Goal: Book appointment/travel/reservation

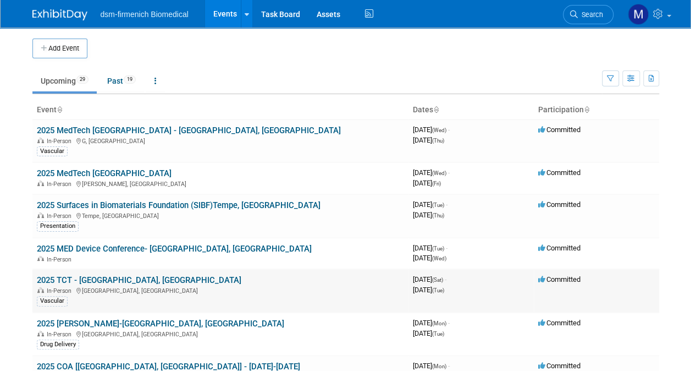
click at [54, 279] on link "2025 TCT - [GEOGRAPHIC_DATA], [GEOGRAPHIC_DATA]" at bounding box center [139, 280] width 205 height 10
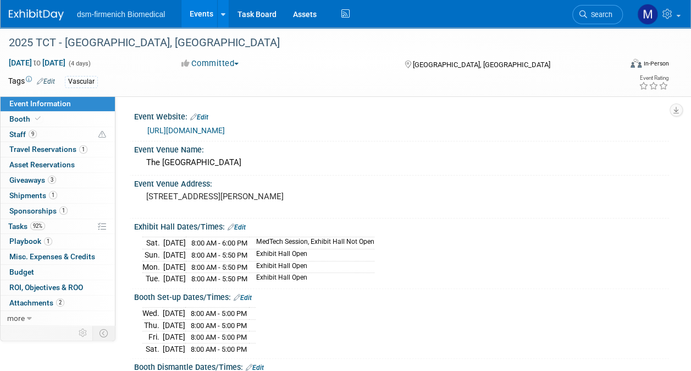
click at [207, 135] on div "https://www.tctconference.com/" at bounding box center [404, 130] width 514 height 13
click at [207, 132] on link "https://www.tctconference.com/" at bounding box center [186, 130] width 78 height 9
click at [26, 119] on span "Booth" at bounding box center [26, 118] width 34 height 9
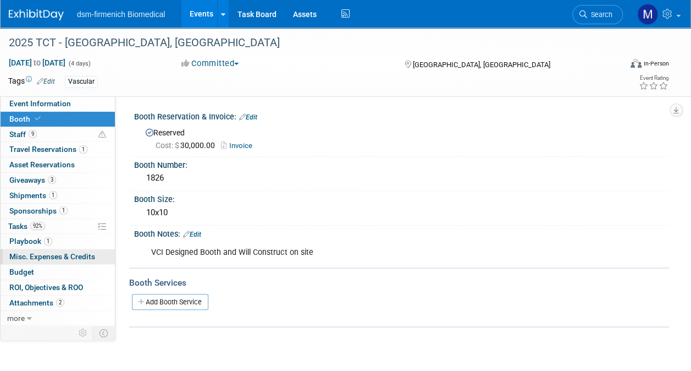
click at [32, 254] on span "Misc. Expenses & Credits 0" at bounding box center [52, 256] width 86 height 9
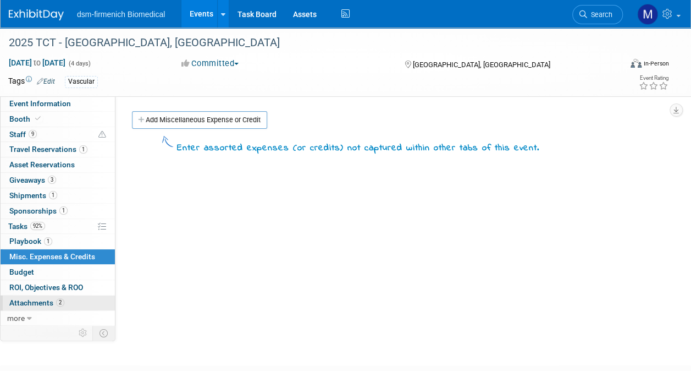
click at [32, 300] on span "Attachments 2" at bounding box center [36, 302] width 55 height 9
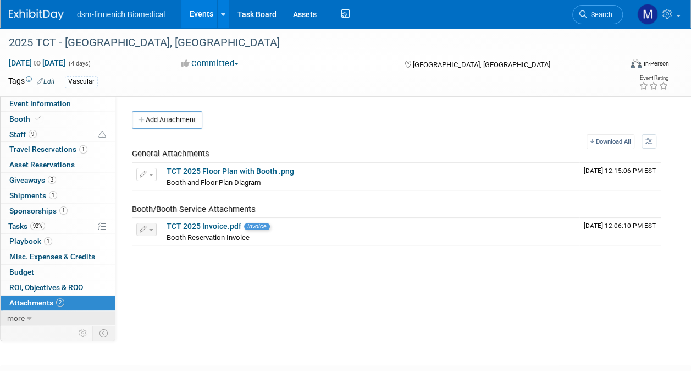
click at [29, 315] on icon at bounding box center [29, 319] width 5 height 8
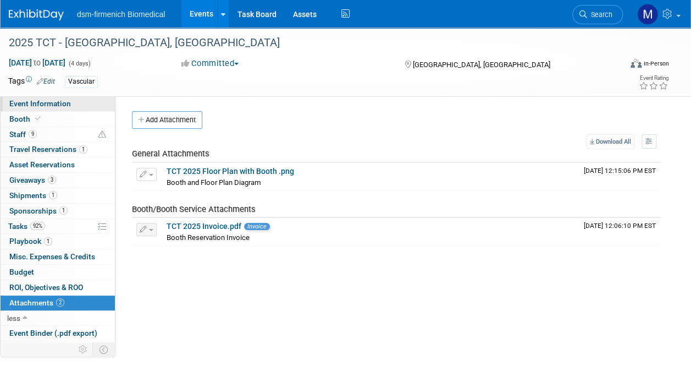
click at [30, 103] on span "Event Information" at bounding box center [40, 103] width 62 height 9
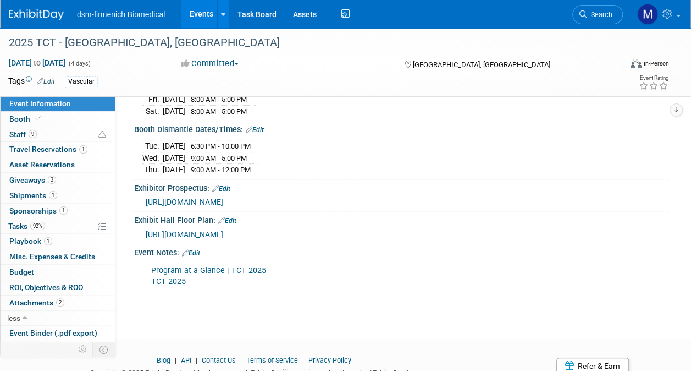
scroll to position [275, 0]
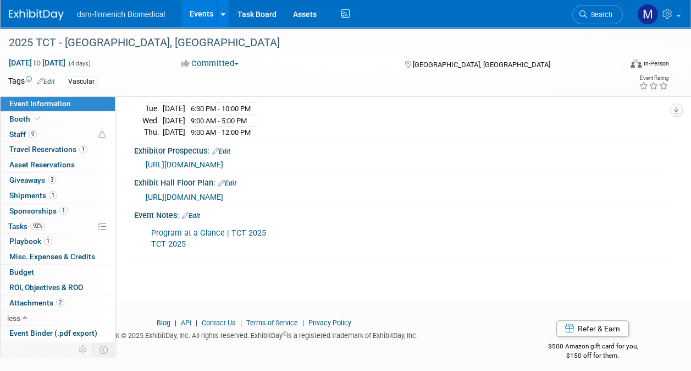
click at [193, 212] on link "Edit" at bounding box center [191, 216] width 18 height 8
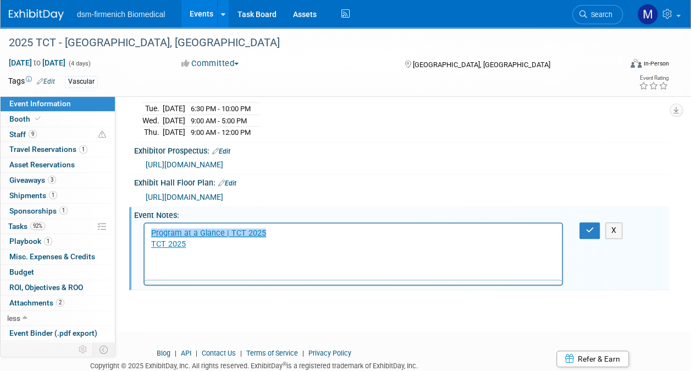
scroll to position [0, 0]
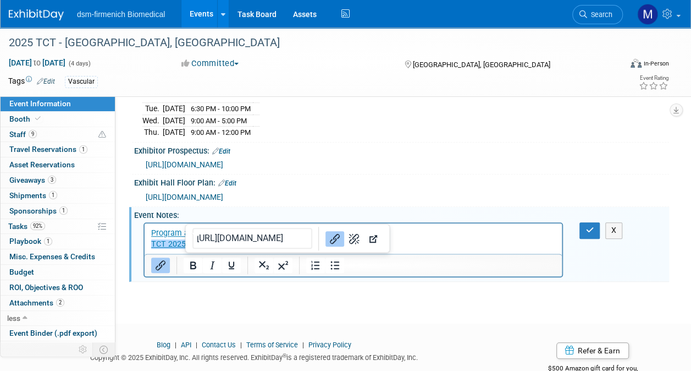
click at [199, 245] on p "Program at a Glance | TCT 2025 TCT 2025﻿" at bounding box center [353, 239] width 405 height 22
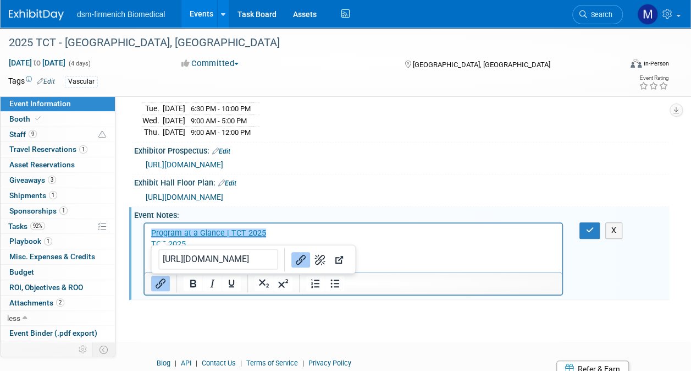
click at [294, 252] on icon "Link" at bounding box center [300, 258] width 13 height 13
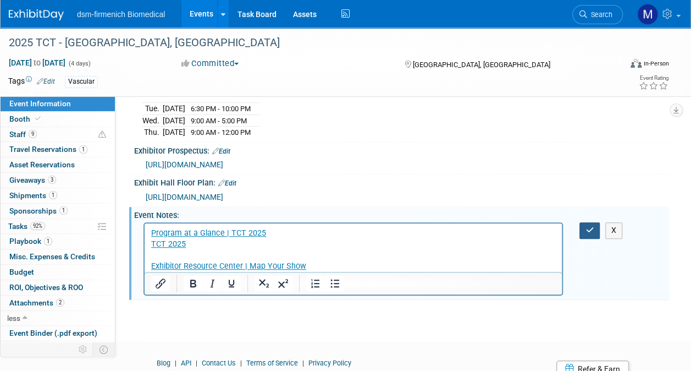
click at [587, 226] on icon "button" at bounding box center [590, 230] width 8 height 8
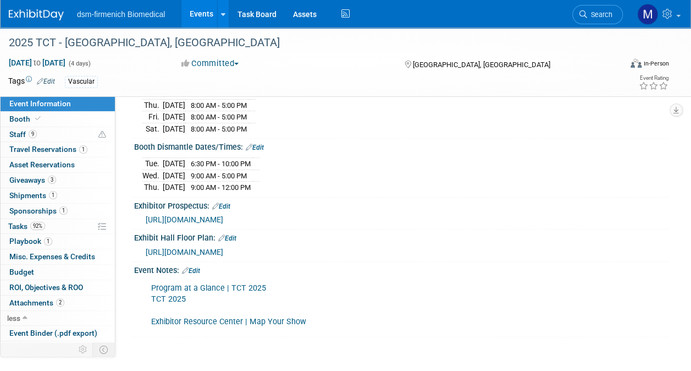
scroll to position [298, 0]
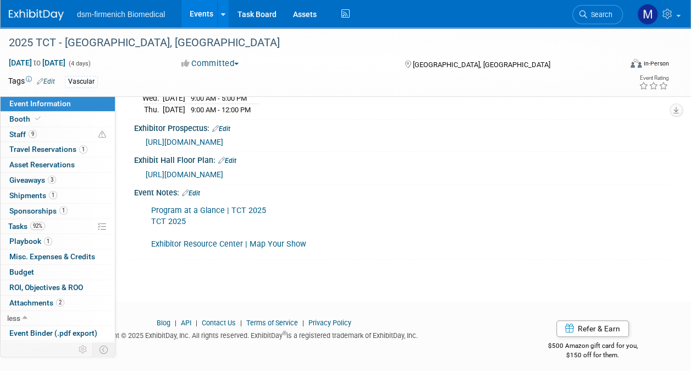
click at [197, 189] on link "Edit" at bounding box center [191, 193] width 18 height 8
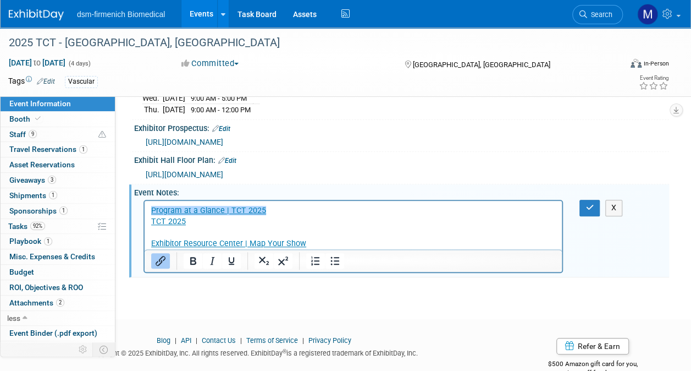
scroll to position [0, 0]
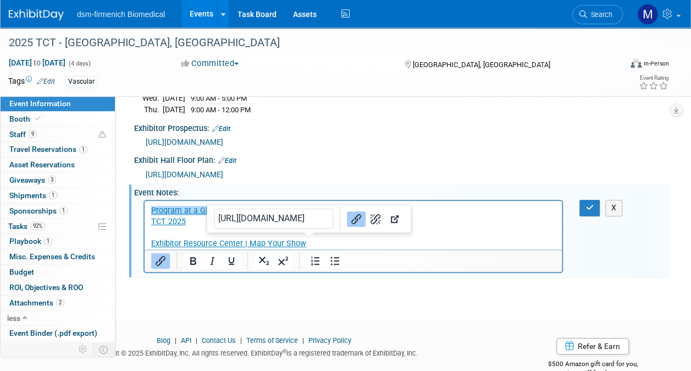
click at [325, 244] on p "﻿Program at a Glance | TCT 2025 TCT 2025 Exhibitor Resource Center | Map Your S…" at bounding box center [353, 227] width 405 height 44
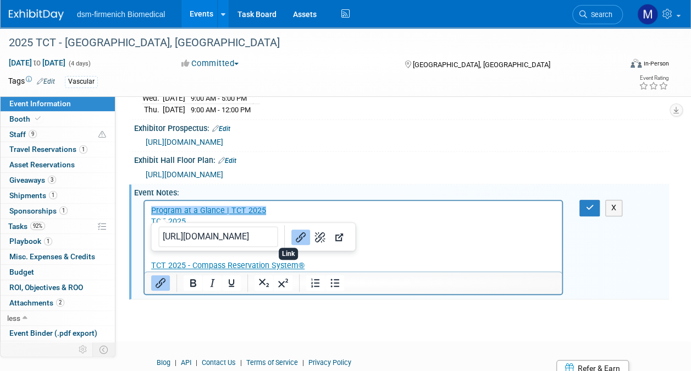
click at [294, 230] on icon "Link" at bounding box center [300, 236] width 13 height 13
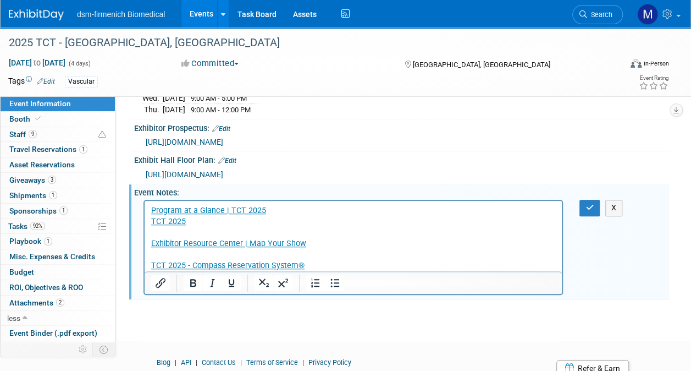
scroll to position [338, 0]
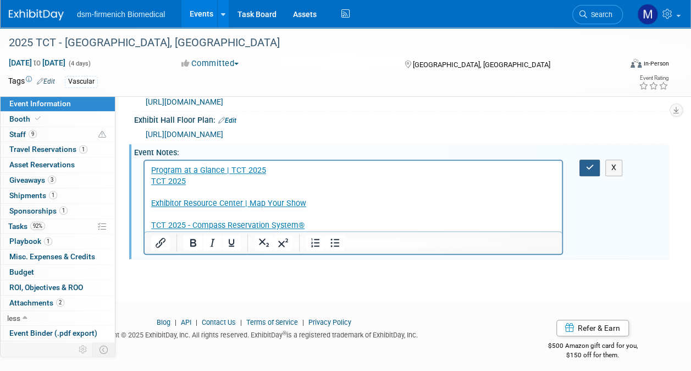
click at [591, 163] on icon "button" at bounding box center [590, 167] width 8 height 8
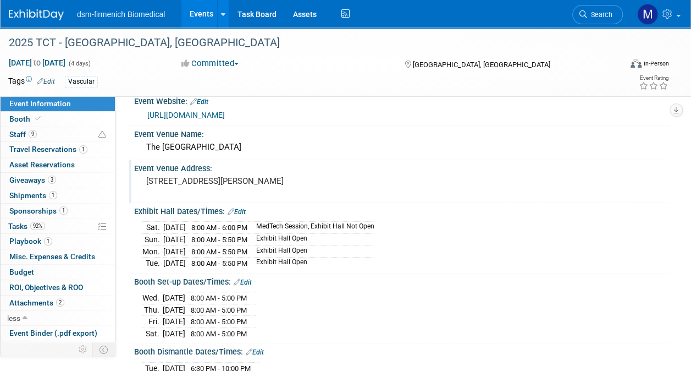
scroll to position [0, 0]
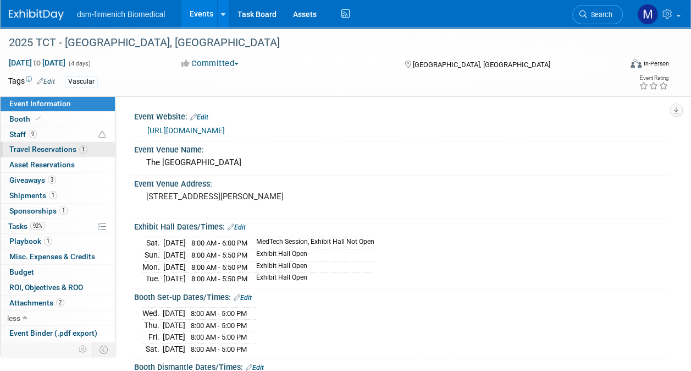
click at [24, 149] on span "Travel Reservations 1" at bounding box center [48, 149] width 78 height 9
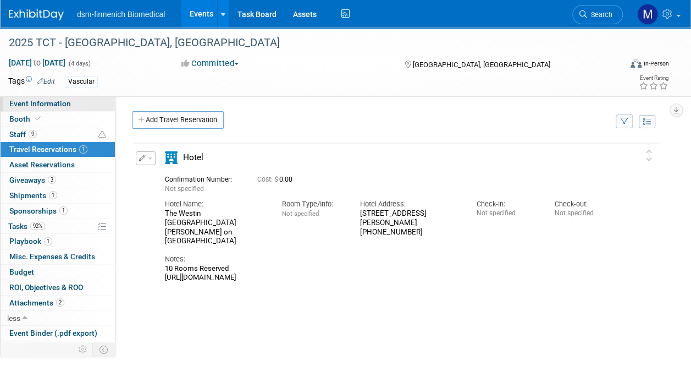
click at [31, 102] on span "Event Information" at bounding box center [40, 103] width 62 height 9
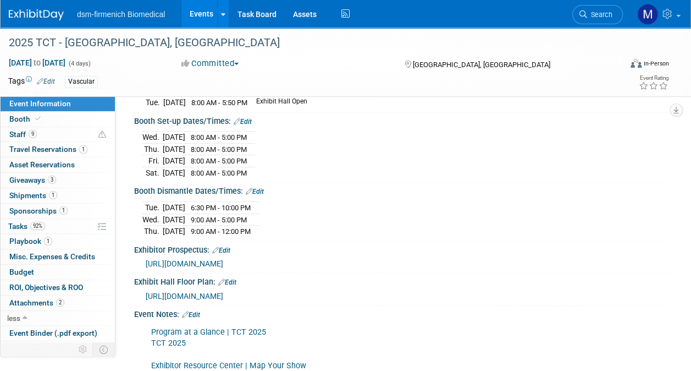
scroll to position [275, 0]
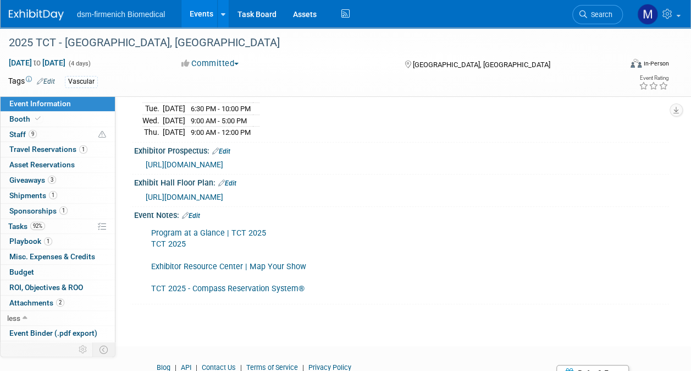
click at [224, 284] on link "TCT 2025 - Compass Reservation System®" at bounding box center [227, 288] width 153 height 9
click at [25, 150] on span "Travel Reservations 1" at bounding box center [48, 149] width 78 height 9
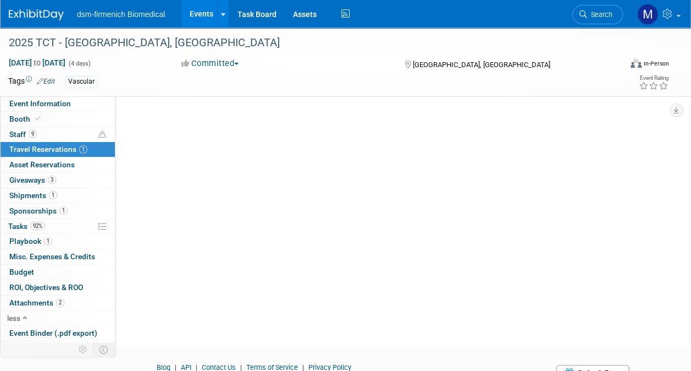
scroll to position [0, 0]
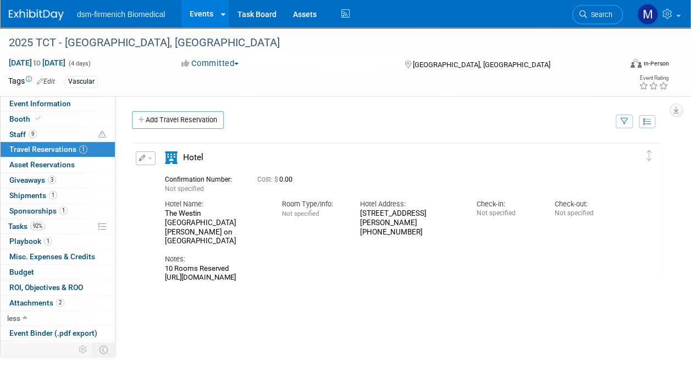
click at [143, 158] on icon "button" at bounding box center [142, 158] width 7 height 7
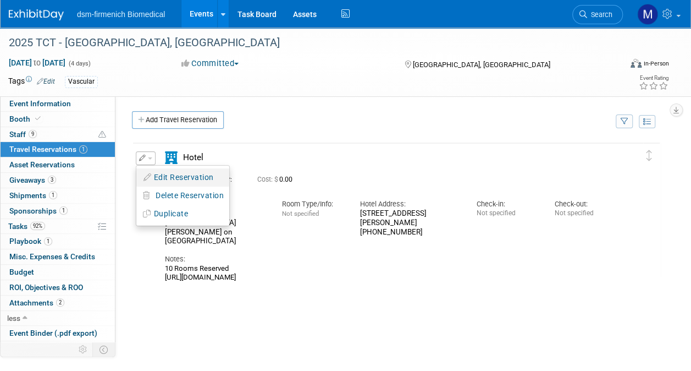
click at [188, 173] on button "Edit Reservation" at bounding box center [182, 177] width 93 height 16
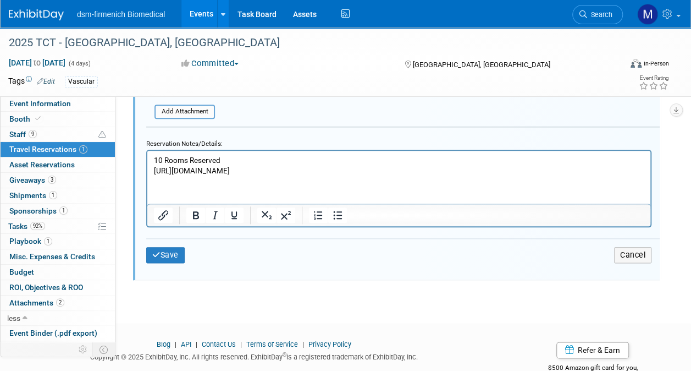
scroll to position [544, 0]
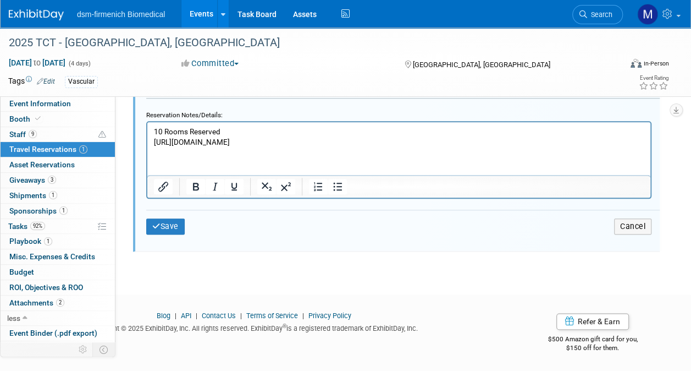
click at [155, 129] on p "10 Rooms Reserved https://compass.onpeak.com/e/012607397/0#groupPaymentRequired" at bounding box center [399, 137] width 491 height 21
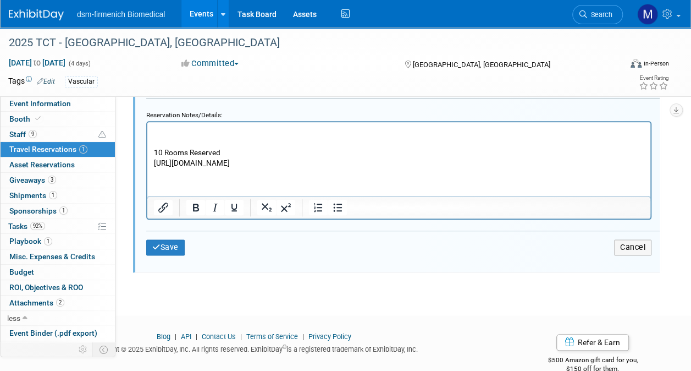
click at [155, 129] on p "Rich Text Area. Press ALT-0 for help." at bounding box center [399, 132] width 491 height 10
paste body "Rich Text Area. Press ALT-0 for help."
click at [169, 244] on button "Save" at bounding box center [165, 247] width 39 height 16
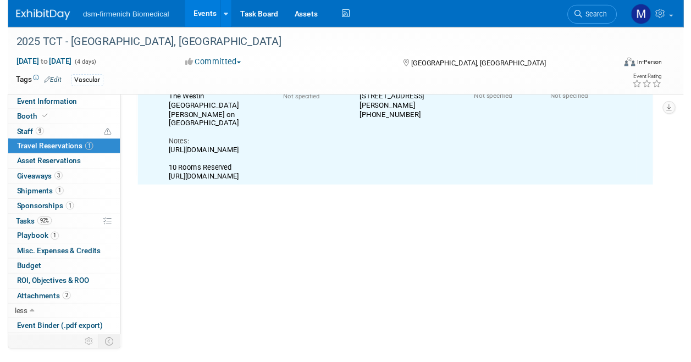
scroll to position [18, 0]
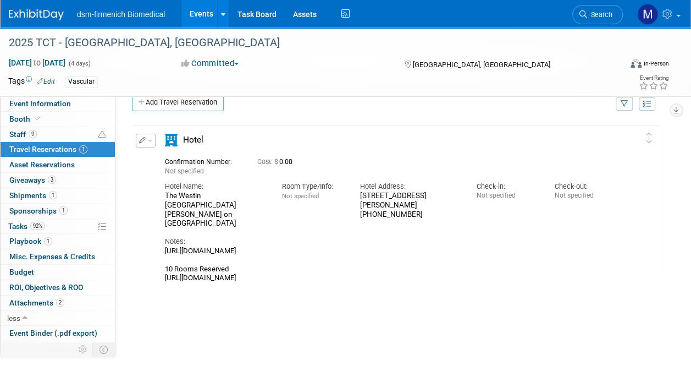
click at [145, 140] on button "button" at bounding box center [146, 141] width 20 height 14
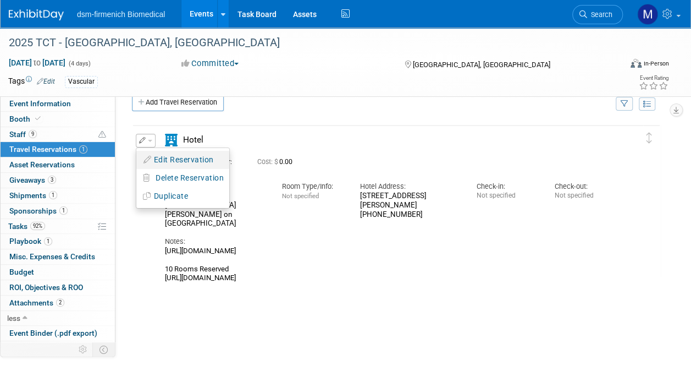
click at [184, 163] on button "Edit Reservation" at bounding box center [182, 160] width 93 height 16
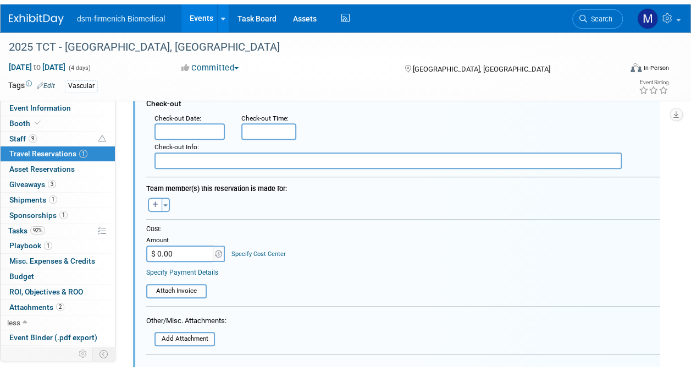
scroll to position [556, 0]
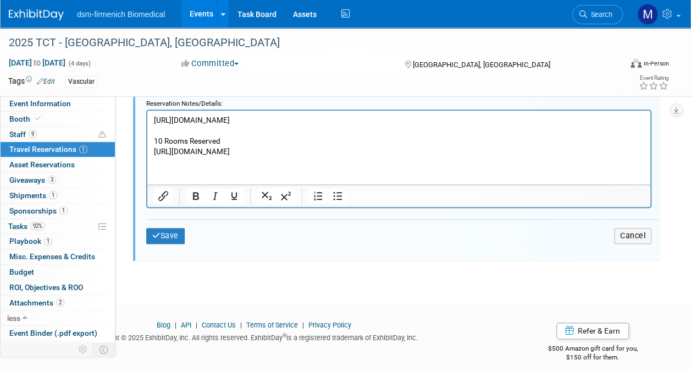
drag, startPoint x: 317, startPoint y: 115, endPoint x: 92, endPoint y: 122, distance: 224.5
click at [147, 122] on html "https://compass.onpeak.com/e/012607397/1 10 Rooms Reserved https://compass.onpe…" at bounding box center [398, 133] width 503 height 46
click at [314, 113] on html "https://compass.onpeak.com/e/012607397/1 10 Rooms Reserved https://compass.onpe…" at bounding box center [398, 133] width 503 height 46
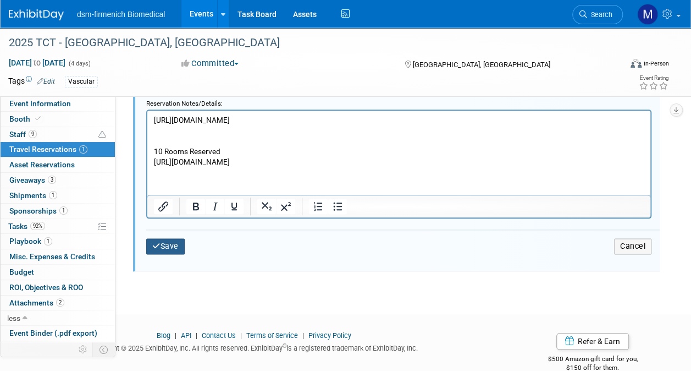
click at [172, 246] on button "Save" at bounding box center [165, 246] width 39 height 16
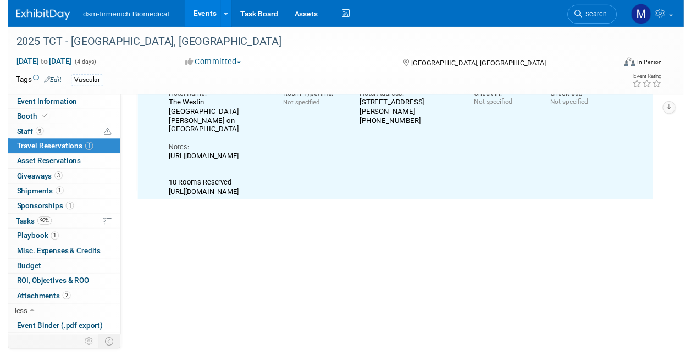
scroll to position [18, 0]
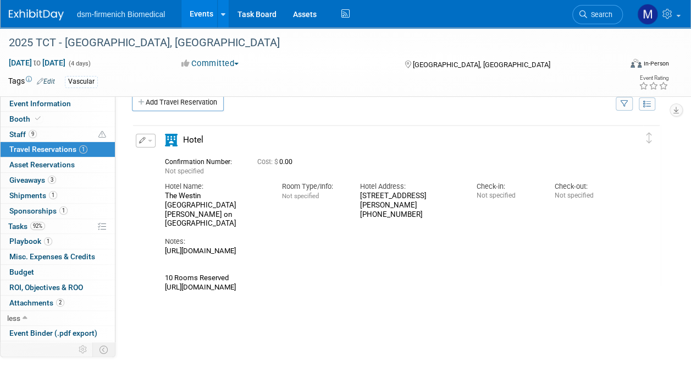
click at [144, 142] on icon "button" at bounding box center [142, 140] width 7 height 7
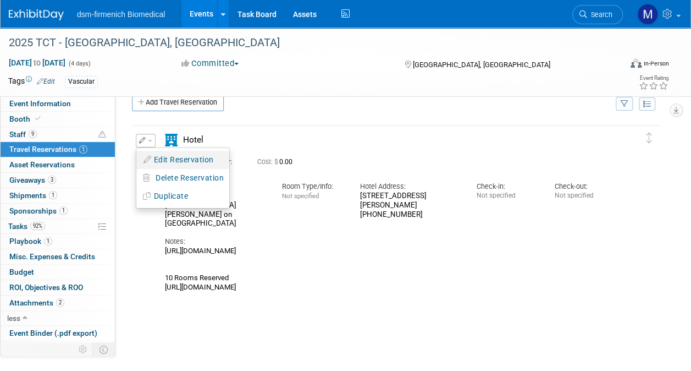
click at [184, 153] on button "Edit Reservation" at bounding box center [182, 160] width 93 height 16
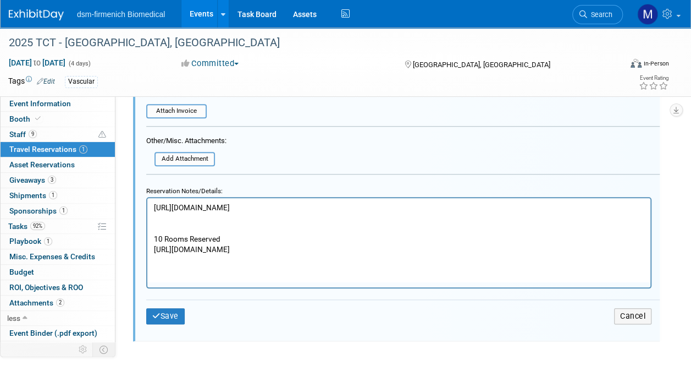
scroll to position [513, 0]
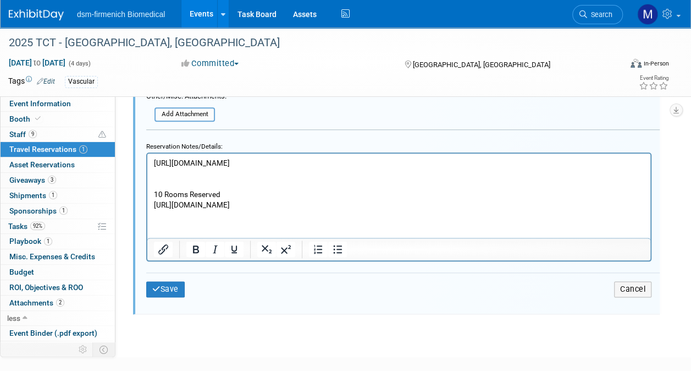
drag, startPoint x: 307, startPoint y: 164, endPoint x: 13, endPoint y: 163, distance: 293.7
click at [147, 163] on html "https://compass.onpeak.com/e/012607397/1 10 Rooms Reserved https://compass.onpe…" at bounding box center [398, 181] width 503 height 57
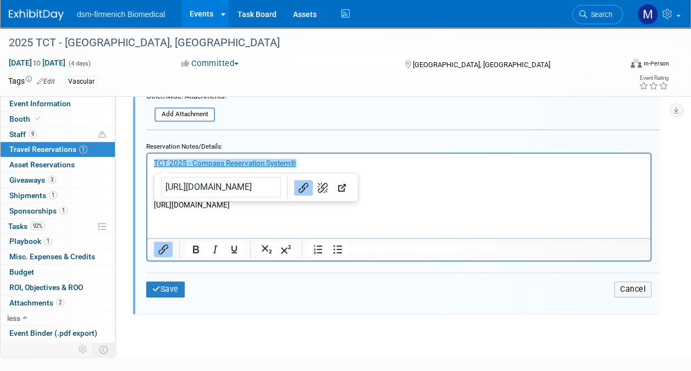
click at [299, 185] on icon "Link" at bounding box center [304, 188] width 10 height 10
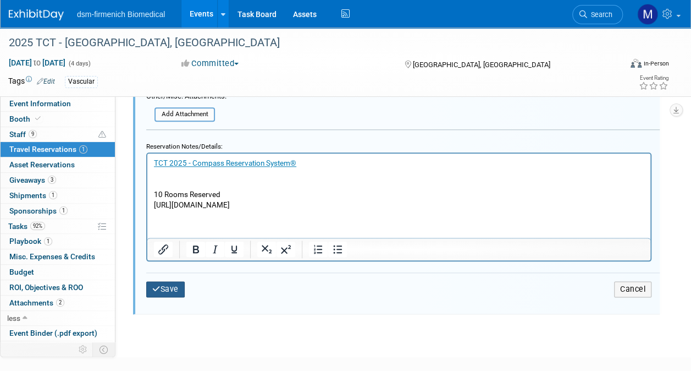
click at [171, 293] on button "Save" at bounding box center [165, 289] width 39 height 16
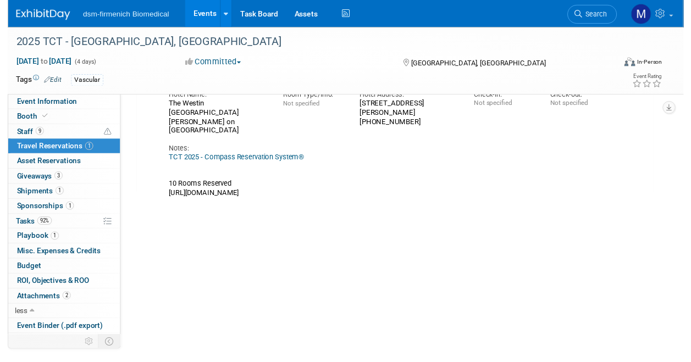
scroll to position [18, 0]
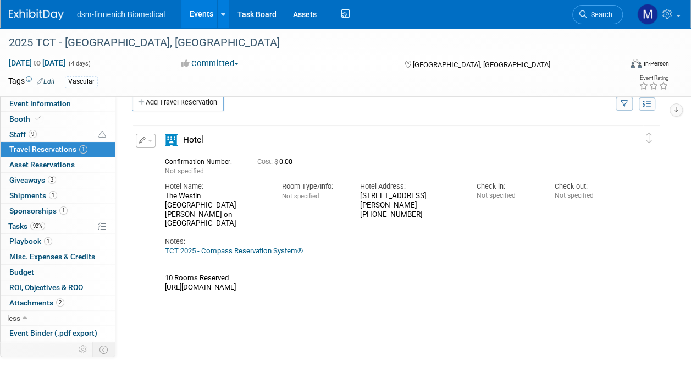
click at [142, 137] on icon "button" at bounding box center [142, 140] width 7 height 7
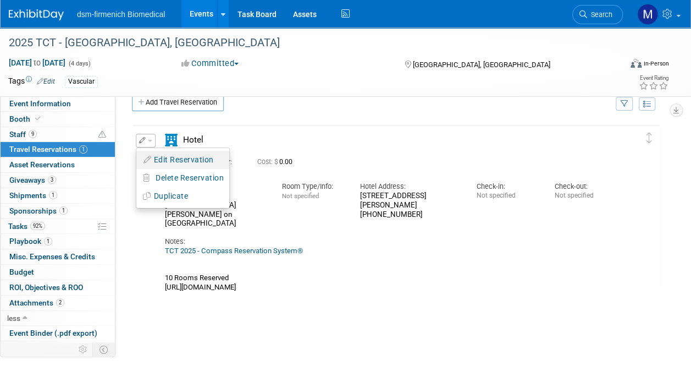
click at [184, 158] on button "Edit Reservation" at bounding box center [182, 160] width 93 height 16
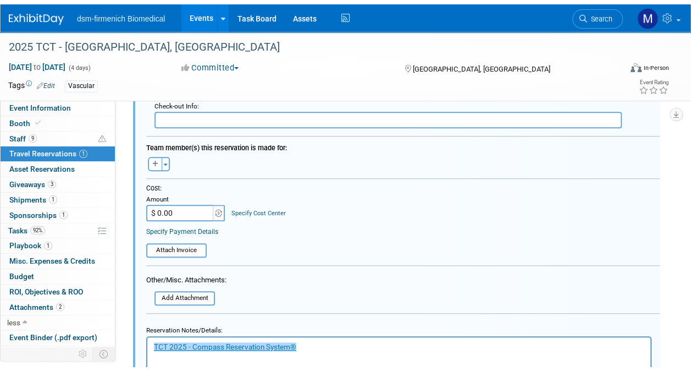
scroll to position [458, 0]
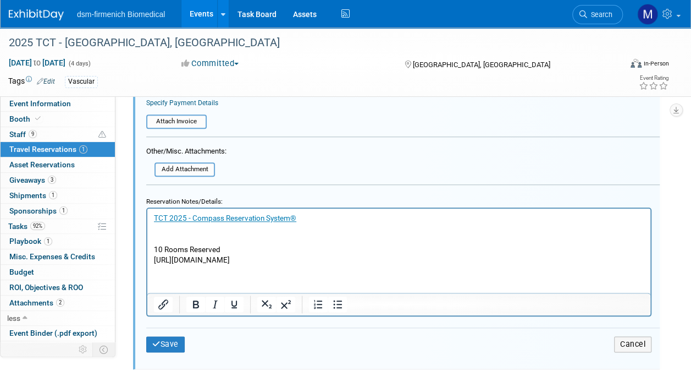
drag, startPoint x: 394, startPoint y: 256, endPoint x: 285, endPoint y: 470, distance: 240.1
click at [147, 263] on html "TCT 2025 - Compass Reservation System® 10 Rooms Reserved https://compass.onpeak…" at bounding box center [398, 236] width 503 height 57
click at [155, 229] on p "TCT 2025 - Compass Reservation System® 10 Rooms Reserved" at bounding box center [399, 239] width 491 height 52
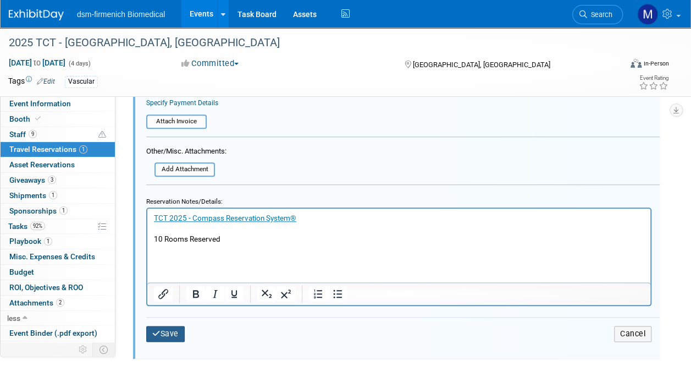
click at [173, 329] on button "Save" at bounding box center [165, 334] width 39 height 16
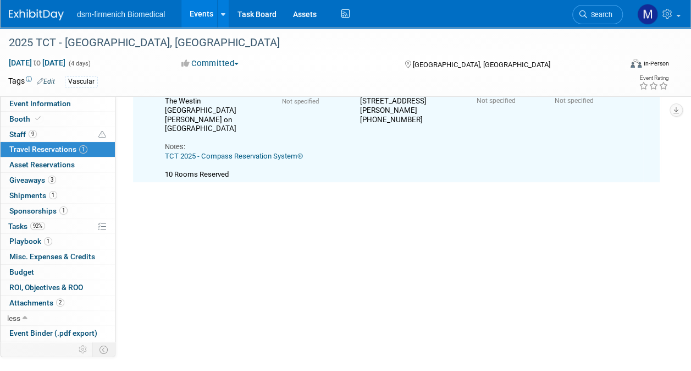
scroll to position [18, 0]
